Goal: Information Seeking & Learning: Learn about a topic

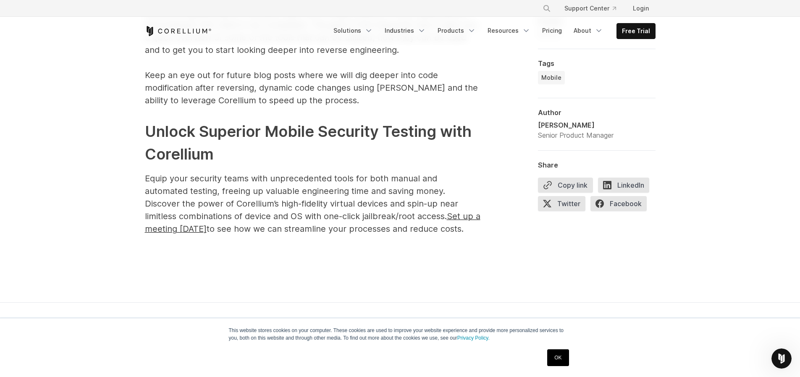
scroll to position [5456, 0]
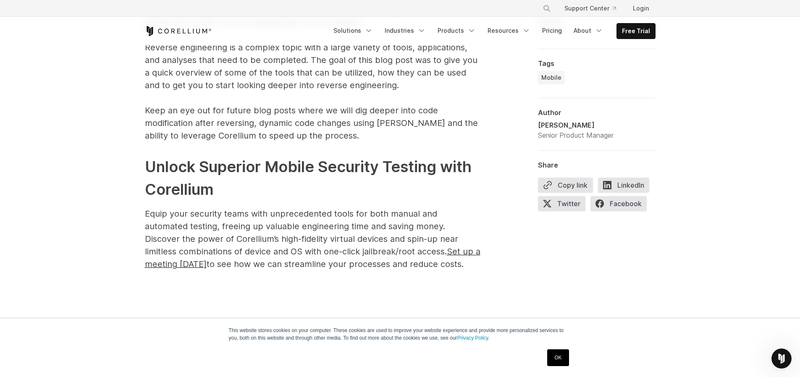
drag, startPoint x: 147, startPoint y: 198, endPoint x: 300, endPoint y: 195, distance: 152.6
click at [179, 242] on span "Equip your security teams with unprecedented tools for both manual and automate…" at bounding box center [313, 239] width 336 height 61
click at [206, 240] on span "Equip your security teams with unprecedented tools for both manual and automate…" at bounding box center [313, 239] width 336 height 61
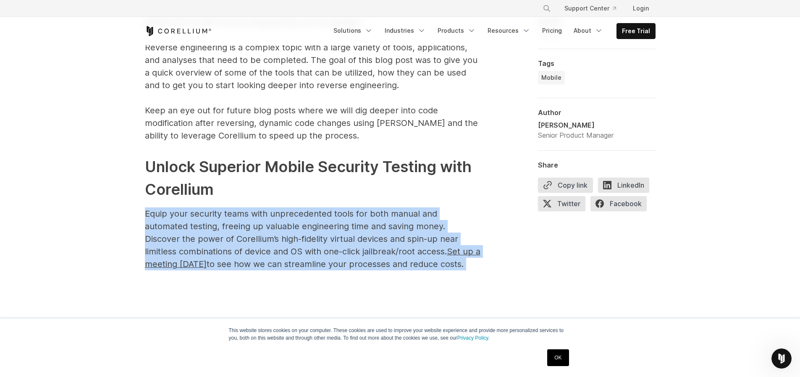
click at [206, 240] on span "Equip your security teams with unprecedented tools for both manual and automate…" at bounding box center [313, 239] width 336 height 61
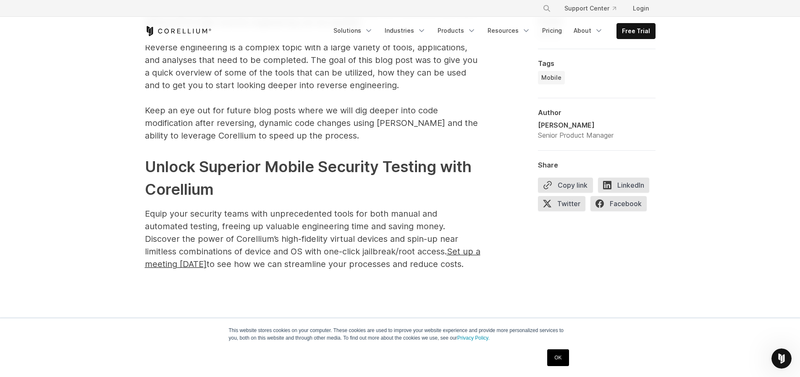
click at [196, 179] on h2 "Unlock Superior Mobile Security Testing with Corellium" at bounding box center [313, 177] width 336 height 45
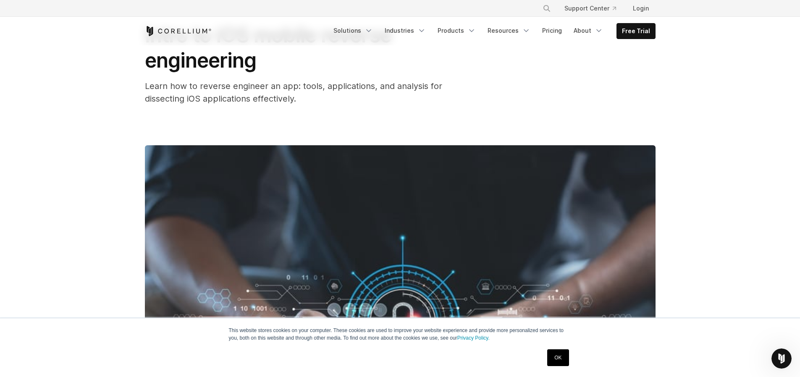
scroll to position [0, 0]
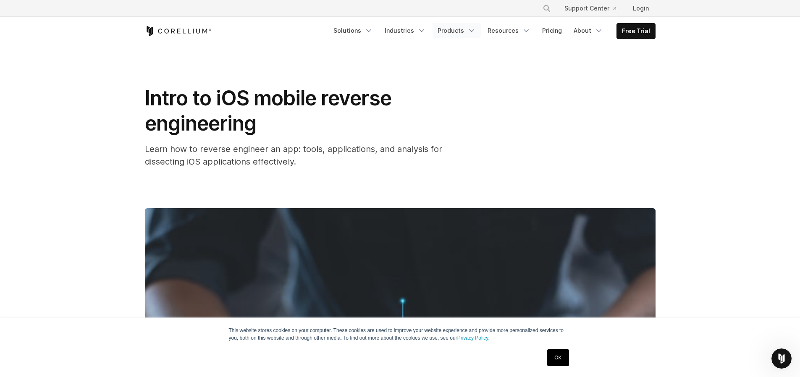
click at [472, 33] on icon "Navigation Menu" at bounding box center [472, 30] width 8 height 8
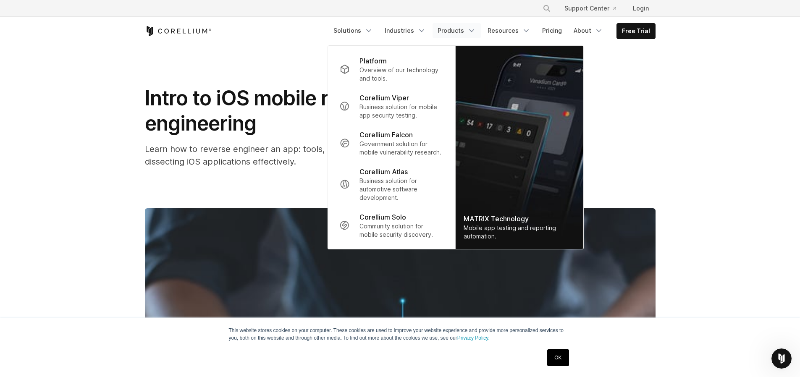
click at [248, 155] on div "Learn how to reverse engineer an app: tools, applications, and analysis for dis…" at bounding box center [313, 155] width 336 height 25
